Goal: Transaction & Acquisition: Purchase product/service

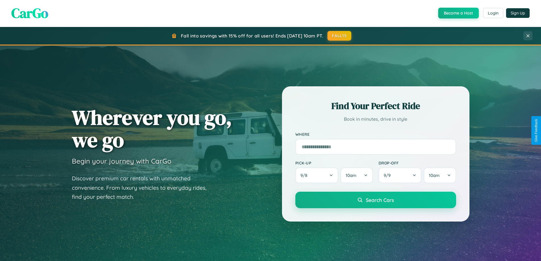
scroll to position [17, 0]
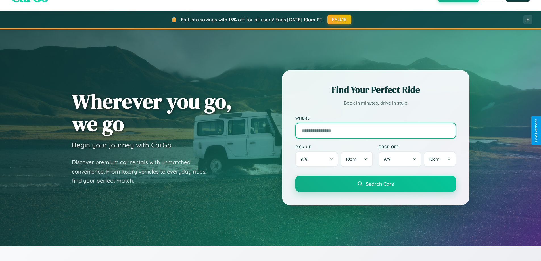
click at [376, 130] on input "text" at bounding box center [375, 131] width 161 height 16
type input "**********"
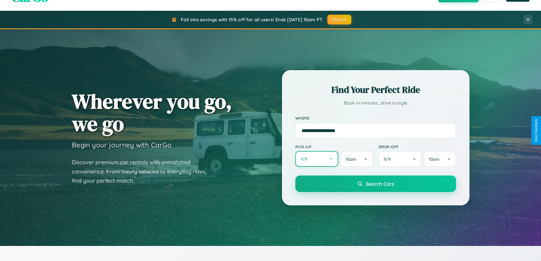
click at [317, 159] on button "9 / 8" at bounding box center [316, 159] width 43 height 16
select select "*"
select select "****"
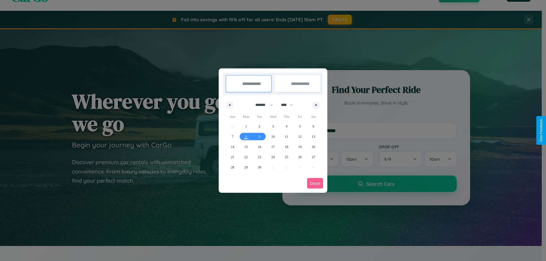
drag, startPoint x: 261, startPoint y: 105, endPoint x: 273, endPoint y: 114, distance: 14.6
click at [261, 105] on select "******* ******** ***** ***** *** **** **** ****** ********* ******* ******** **…" at bounding box center [263, 104] width 24 height 9
click at [313, 157] on span "27" at bounding box center [312, 157] width 3 height 10
type input "**********"
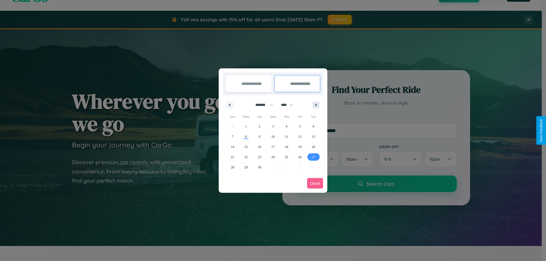
click at [316, 105] on icon "button" at bounding box center [316, 105] width 3 height 2
select select "*"
click at [259, 136] on span "7" at bounding box center [260, 137] width 2 height 10
type input "**********"
select select "*"
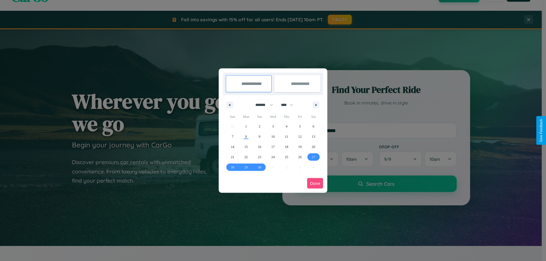
click at [315, 183] on button "Done" at bounding box center [315, 183] width 16 height 11
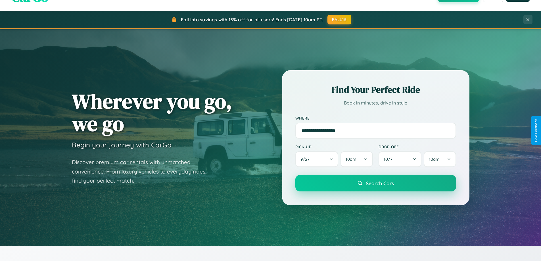
click at [376, 183] on span "Search Cars" at bounding box center [380, 183] width 28 height 6
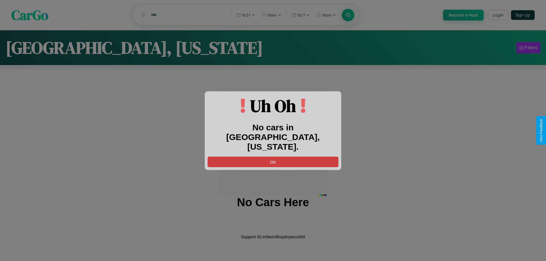
click at [273, 157] on button "OK" at bounding box center [272, 162] width 131 height 11
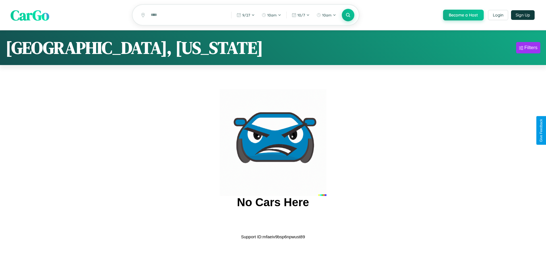
click at [30, 15] on span "CarGo" at bounding box center [30, 15] width 39 height 20
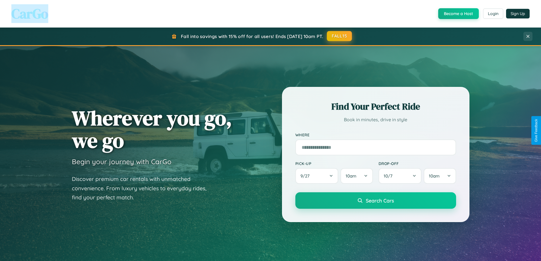
click at [340, 36] on button "FALL15" at bounding box center [339, 36] width 25 height 10
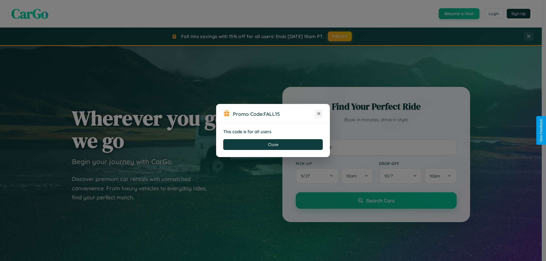
click at [319, 114] on icon at bounding box center [319, 114] width 6 height 6
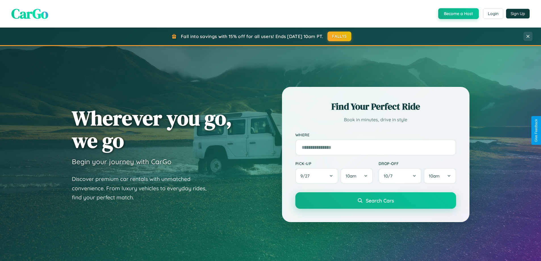
scroll to position [913, 0]
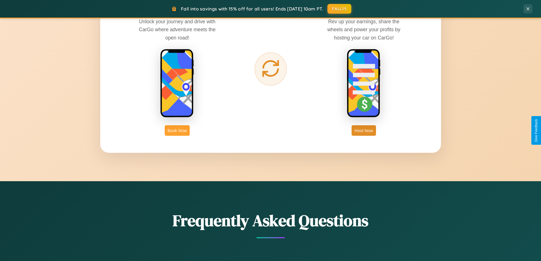
click at [177, 130] on button "Book Now" at bounding box center [177, 130] width 25 height 11
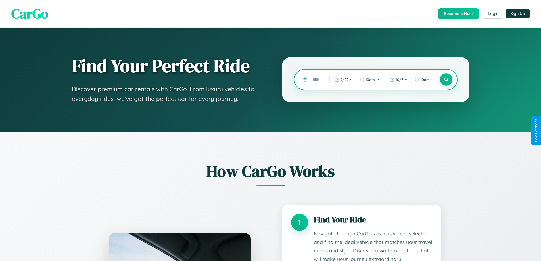
click at [317, 80] on input "text" at bounding box center [317, 80] width 14 height 10
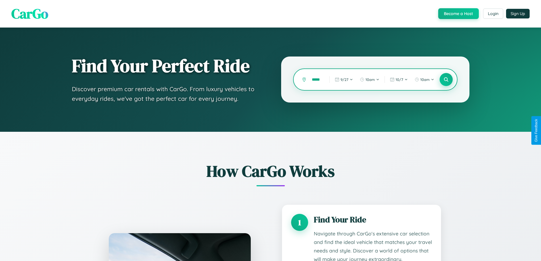
type input "*****"
click at [446, 80] on icon at bounding box center [446, 79] width 5 height 5
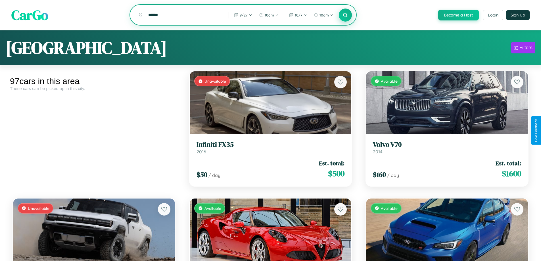
click at [345, 15] on icon at bounding box center [345, 14] width 5 height 5
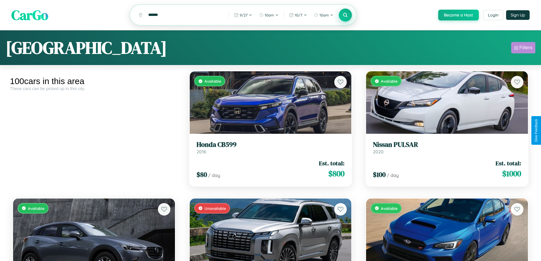
click at [523, 49] on div "Filters" at bounding box center [526, 48] width 13 height 6
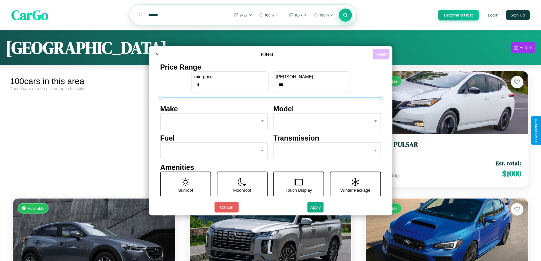
click at [382, 54] on button "Reset" at bounding box center [381, 54] width 17 height 11
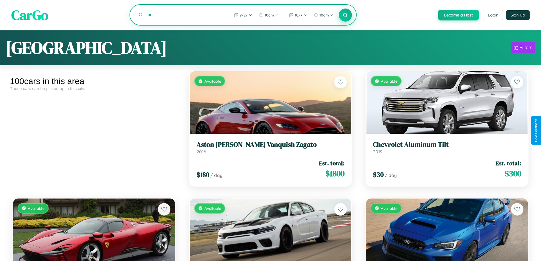
type input "*"
type input "*******"
click at [345, 15] on icon at bounding box center [345, 14] width 5 height 5
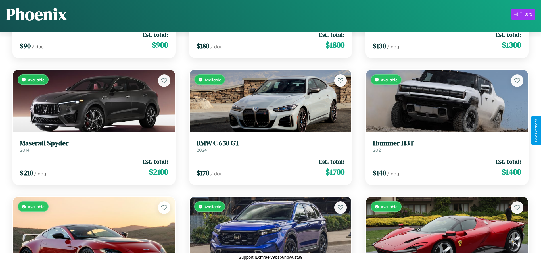
scroll to position [3133, 0]
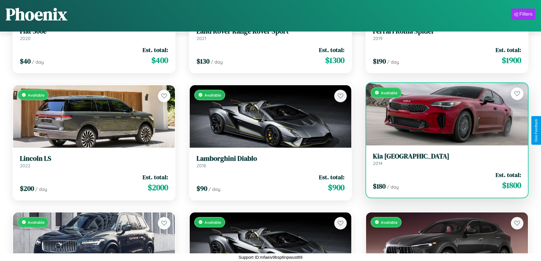
click at [444, 159] on h3 "Kia Miami" at bounding box center [447, 156] width 148 height 8
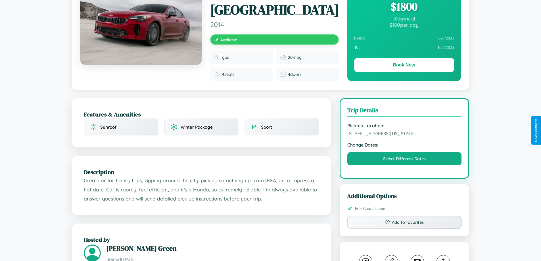
scroll to position [187, 0]
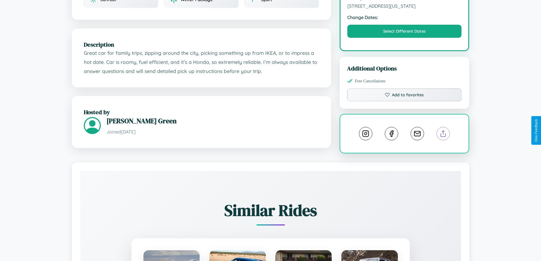
click at [444, 131] on line at bounding box center [444, 133] width 0 height 4
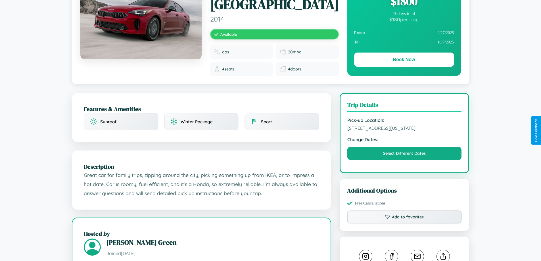
scroll to position [59, 0]
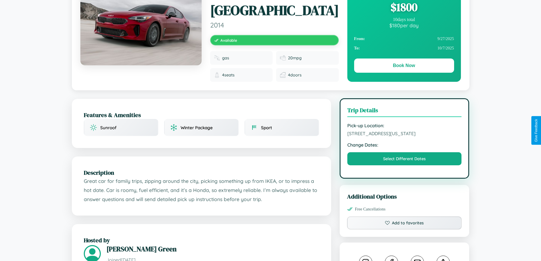
click at [405, 131] on span "2319 Oak Street Phoenix Arizona 65046 United States" at bounding box center [404, 134] width 115 height 6
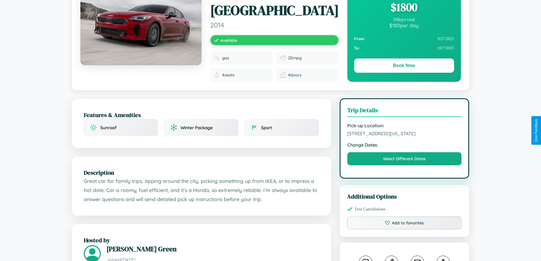
click at [405, 131] on span "2319 Oak Street Phoenix Arizona 65046 United States" at bounding box center [404, 134] width 115 height 6
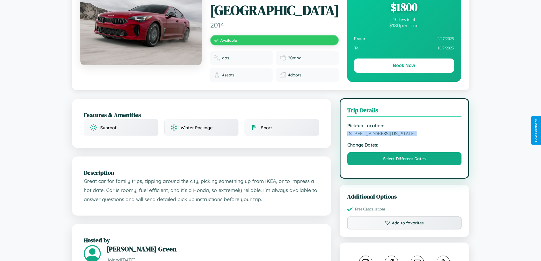
click at [405, 131] on span "2319 Oak Street Phoenix Arizona 65046 United States" at bounding box center [404, 134] width 115 height 6
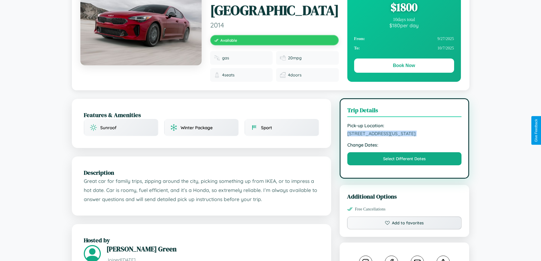
click at [405, 131] on span "2319 Oak Street Phoenix Arizona 65046 United States" at bounding box center [404, 134] width 115 height 6
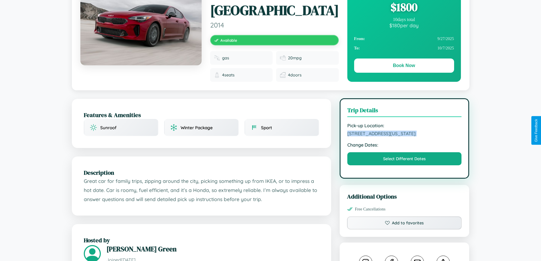
click at [405, 131] on span "2319 Oak Street Phoenix Arizona 65046 United States" at bounding box center [404, 134] width 115 height 6
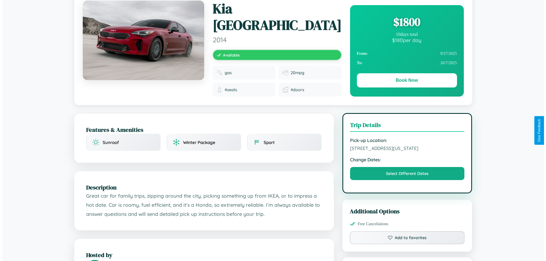
scroll to position [0, 0]
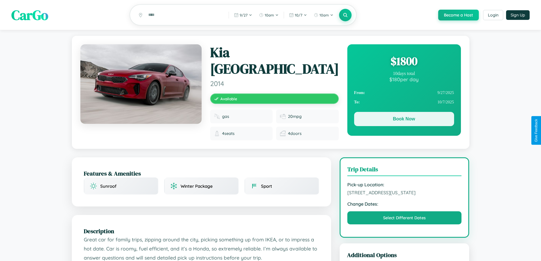
click at [404, 120] on button "Book Now" at bounding box center [404, 119] width 100 height 14
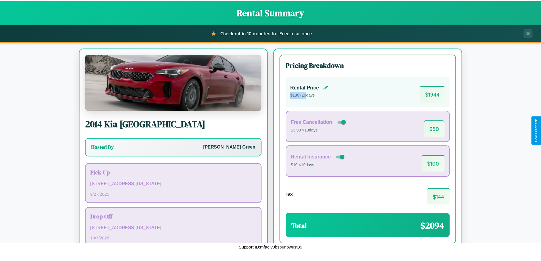
scroll to position [39, 0]
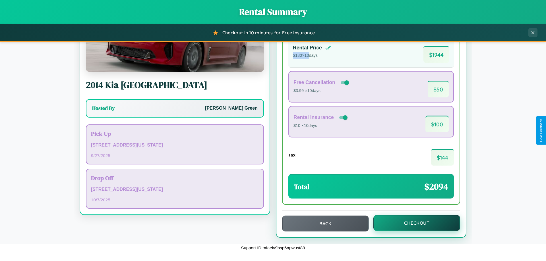
click at [413, 223] on button "Checkout" at bounding box center [416, 223] width 87 height 16
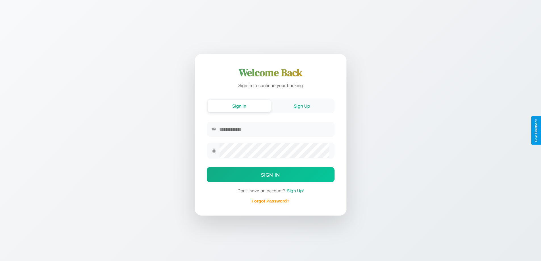
click at [302, 105] on button "Sign Up" at bounding box center [302, 106] width 63 height 13
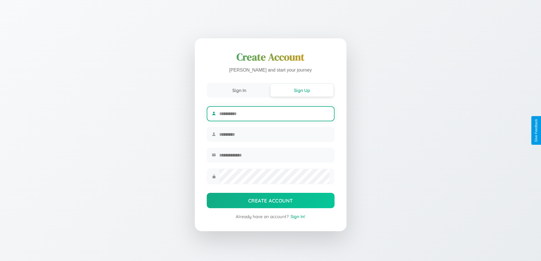
click at [274, 113] on input "text" at bounding box center [274, 114] width 110 height 14
type input "*****"
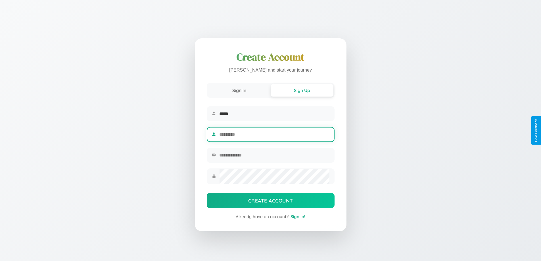
click at [274, 134] on input "text" at bounding box center [274, 135] width 110 height 14
type input "********"
click at [274, 156] on input "email" at bounding box center [274, 155] width 110 height 14
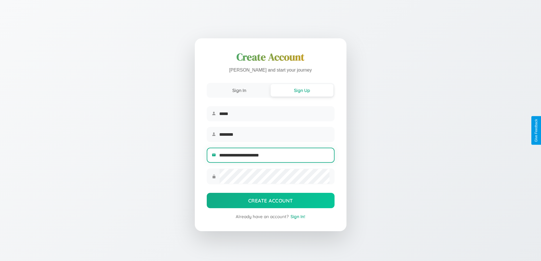
type input "**********"
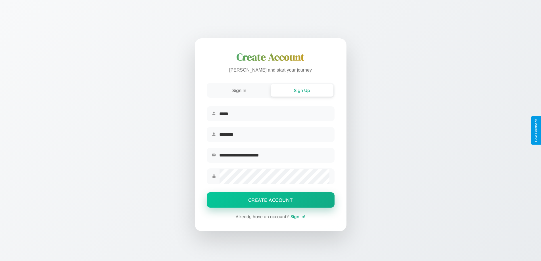
click at [270, 202] on button "Create Account" at bounding box center [271, 199] width 128 height 15
